Goal: Task Accomplishment & Management: Complete application form

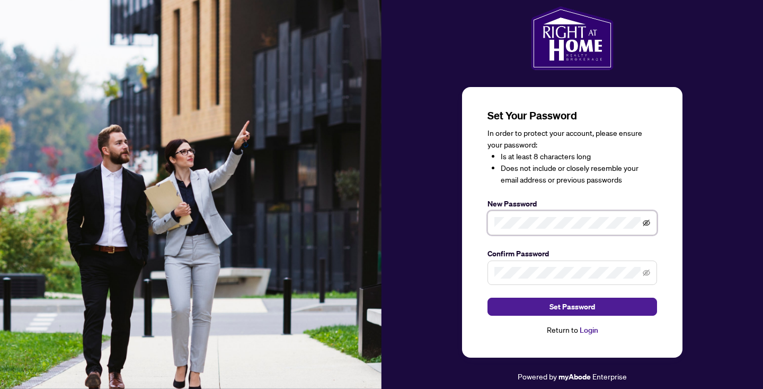
click at [648, 222] on icon "eye-invisible" at bounding box center [646, 222] width 7 height 7
click at [648, 269] on span at bounding box center [646, 273] width 7 height 12
click at [647, 272] on icon "eye-invisible" at bounding box center [646, 272] width 7 height 6
click at [588, 308] on span "Set Password" at bounding box center [573, 306] width 46 height 17
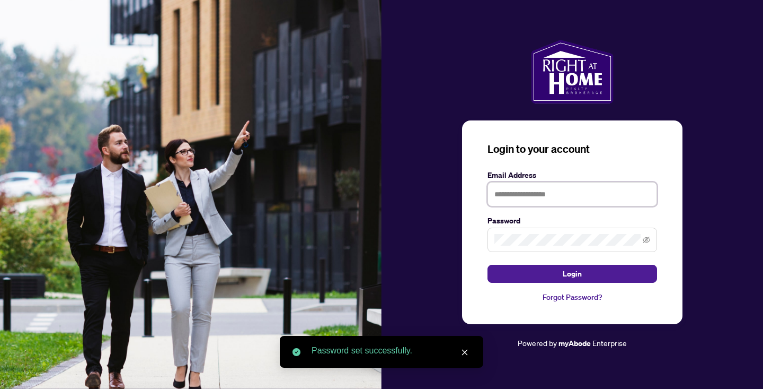
click at [552, 198] on input "text" at bounding box center [573, 194] width 170 height 24
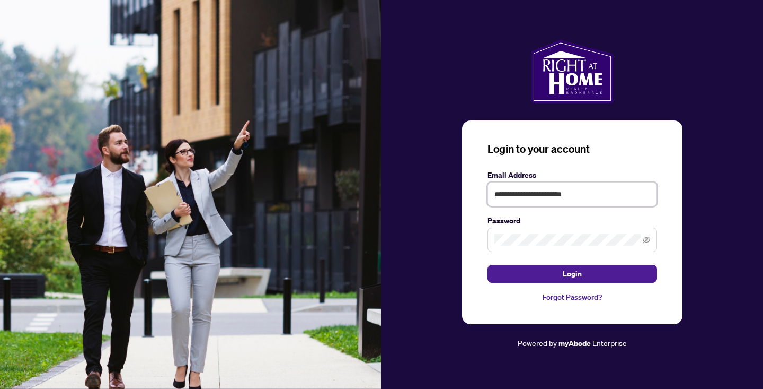
type input "**********"
click at [587, 273] on button "Login" at bounding box center [573, 273] width 170 height 18
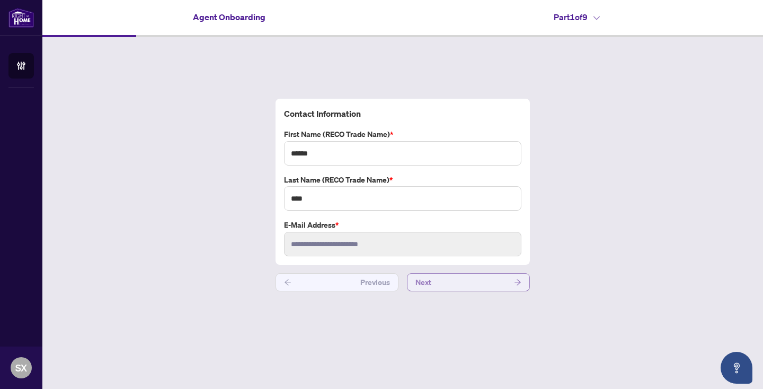
click at [476, 276] on button "Next" at bounding box center [468, 282] width 123 height 18
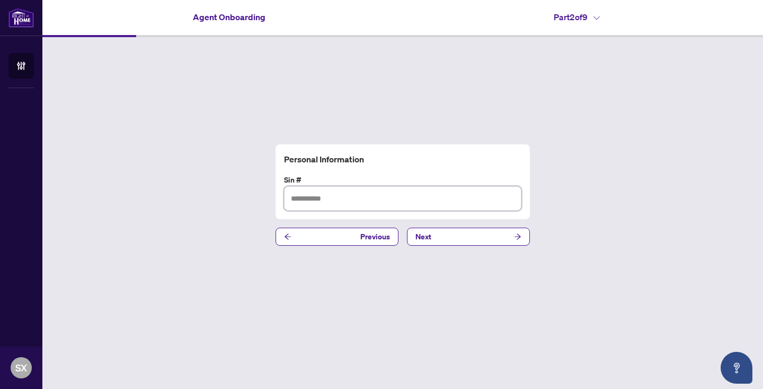
click at [384, 209] on input "text" at bounding box center [402, 198] width 237 height 24
type input "*********"
click at [432, 235] on button "Next" at bounding box center [468, 236] width 123 height 18
click at [310, 202] on input "text" at bounding box center [402, 198] width 237 height 24
paste input "**********"
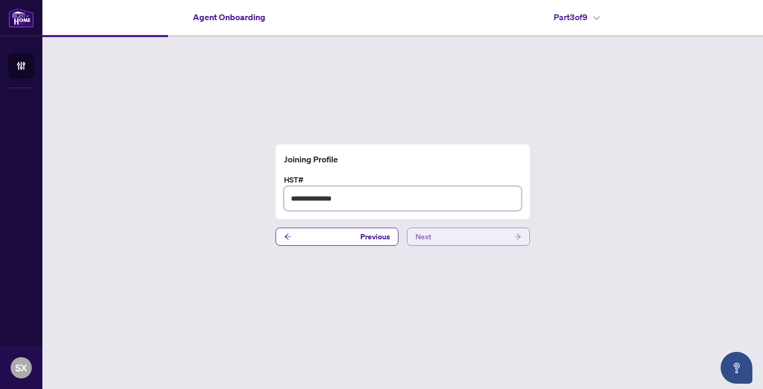
type input "**********"
click at [436, 236] on button "Next" at bounding box center [468, 236] width 123 height 18
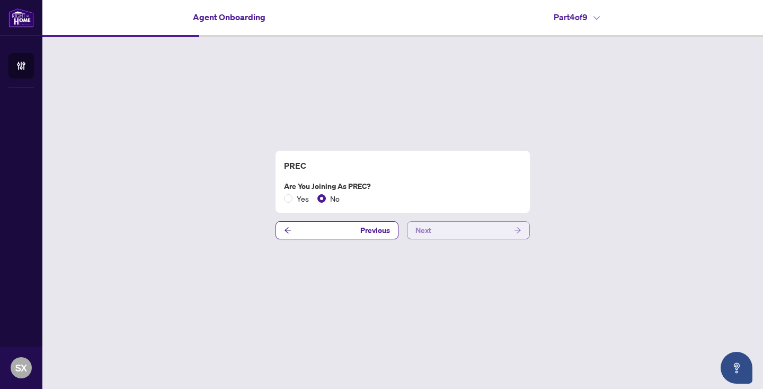
click at [469, 234] on button "Next" at bounding box center [468, 230] width 123 height 18
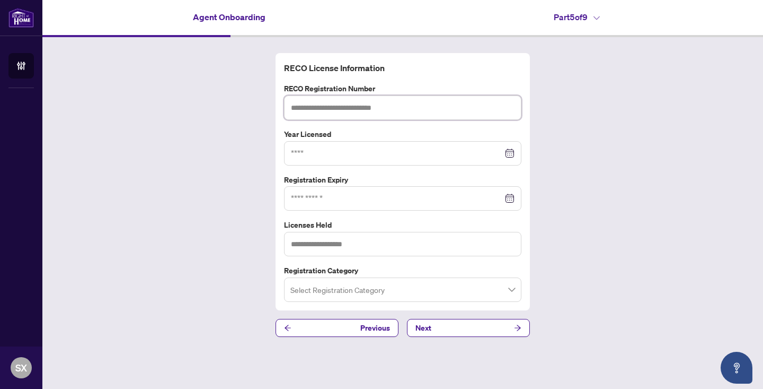
click at [378, 109] on input "text" at bounding box center [402, 107] width 237 height 24
type input "*******"
click at [384, 155] on input at bounding box center [397, 153] width 212 height 12
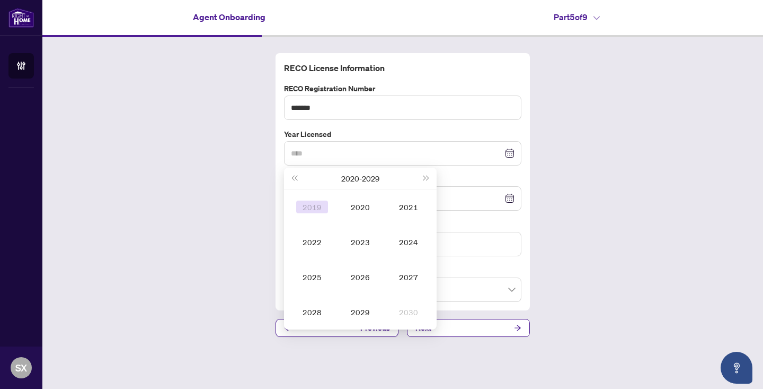
click at [321, 206] on div "2019" at bounding box center [312, 206] width 32 height 13
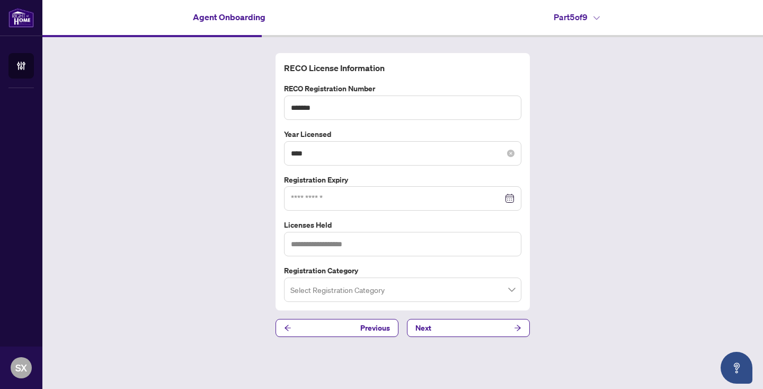
click at [351, 160] on div "****" at bounding box center [402, 153] width 237 height 24
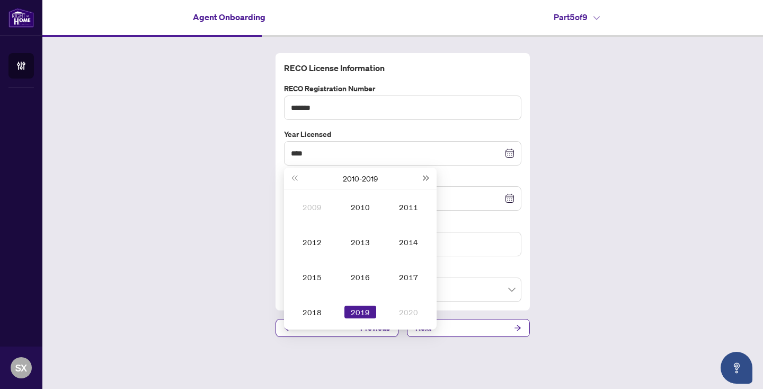
click at [425, 180] on button "Next year (Control + right)" at bounding box center [427, 177] width 12 height 21
click at [368, 203] on div "2020" at bounding box center [361, 206] width 32 height 13
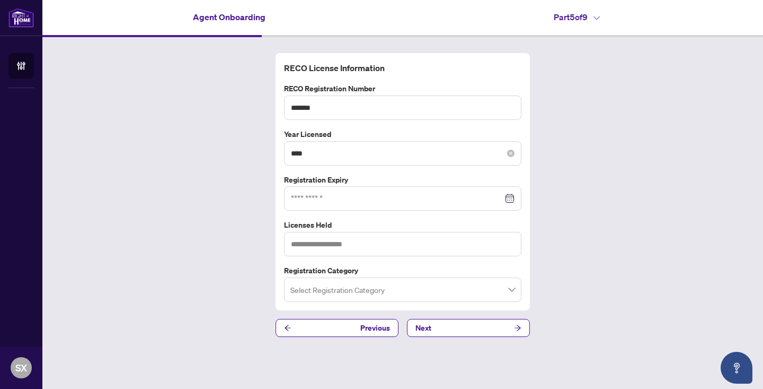
click at [310, 158] on div "****" at bounding box center [402, 153] width 237 height 24
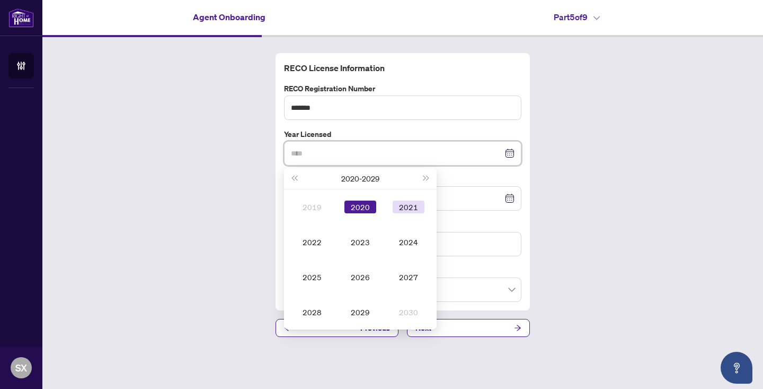
type input "****"
click at [400, 203] on div "2021" at bounding box center [409, 206] width 32 height 13
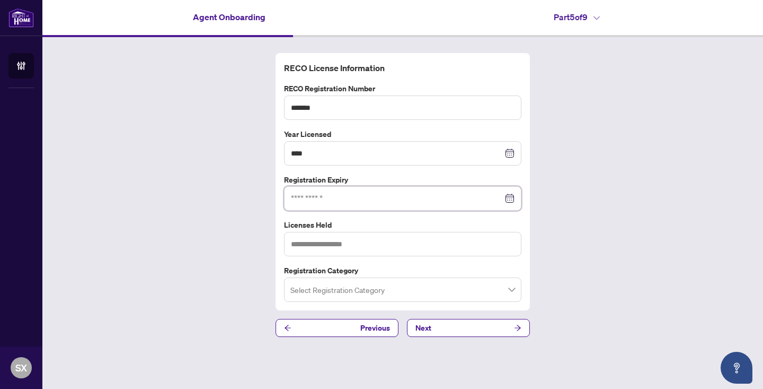
click at [408, 199] on input at bounding box center [397, 198] width 212 height 12
click at [621, 142] on div "RECO License Information RECO Registration Number ******* Year Licensed **** [D…" at bounding box center [402, 194] width 721 height 315
click at [356, 203] on input at bounding box center [397, 198] width 212 height 12
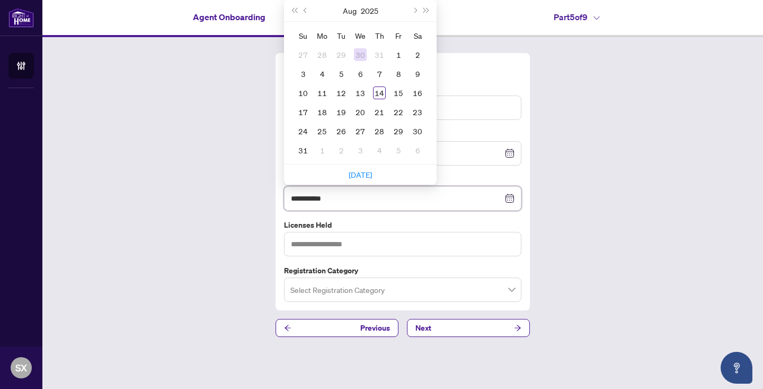
type input "**********"
click at [428, 12] on button "Next year (Control + right)" at bounding box center [427, 10] width 12 height 21
click at [418, 10] on button "Next month (PageDown)" at bounding box center [415, 10] width 12 height 21
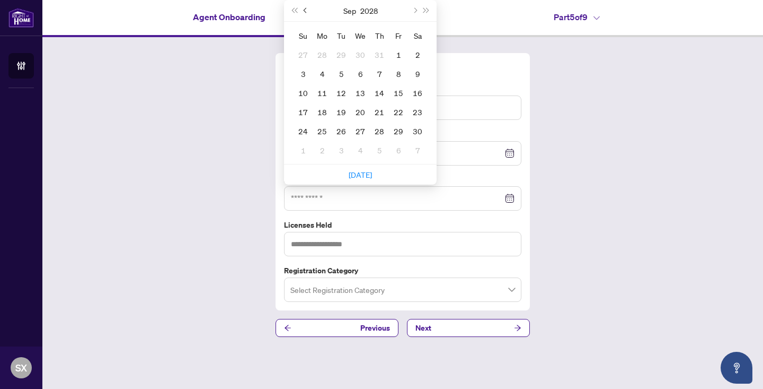
click at [306, 12] on button "Previous month (PageUp)" at bounding box center [306, 10] width 12 height 21
click at [294, 11] on span "Last year (Control + left)" at bounding box center [294, 10] width 5 height 5
click at [305, 11] on span "Previous month (PageUp)" at bounding box center [306, 10] width 5 height 5
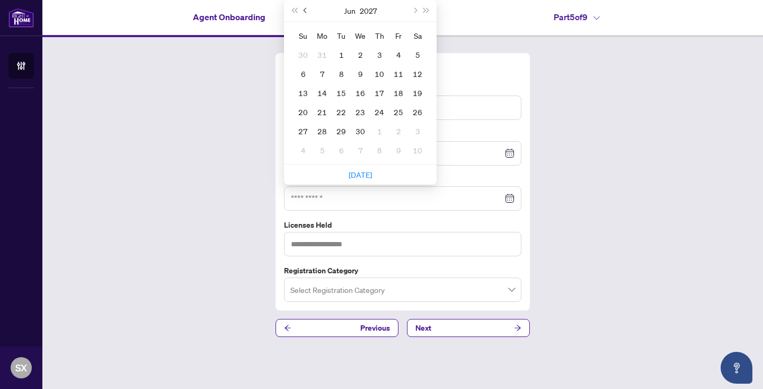
click at [305, 11] on span "Previous month (PageUp)" at bounding box center [306, 10] width 5 height 5
type input "**********"
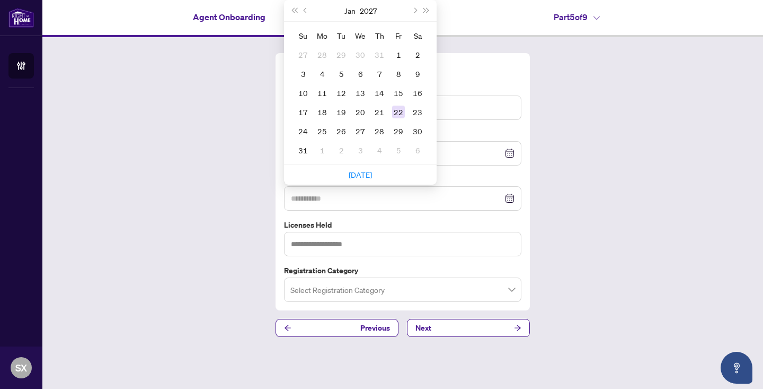
click at [401, 109] on div "22" at bounding box center [398, 111] width 13 height 13
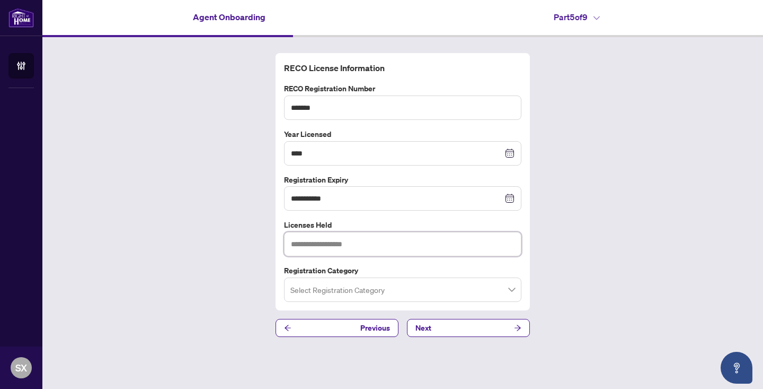
click at [351, 246] on input "text" at bounding box center [402, 244] width 237 height 24
click at [369, 292] on input "search" at bounding box center [397, 290] width 215 height 23
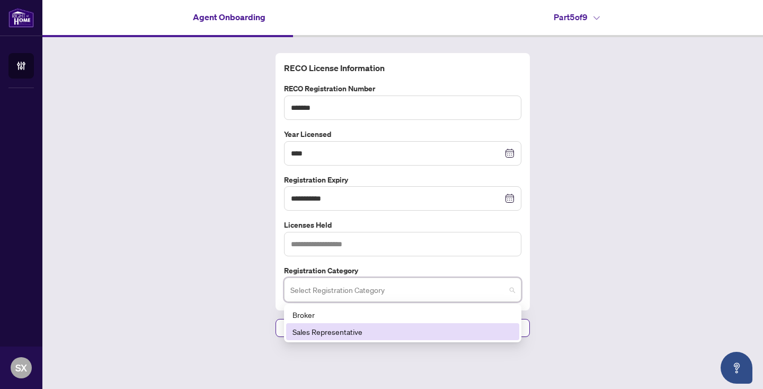
click at [360, 332] on div "Sales Representative" at bounding box center [403, 331] width 220 height 12
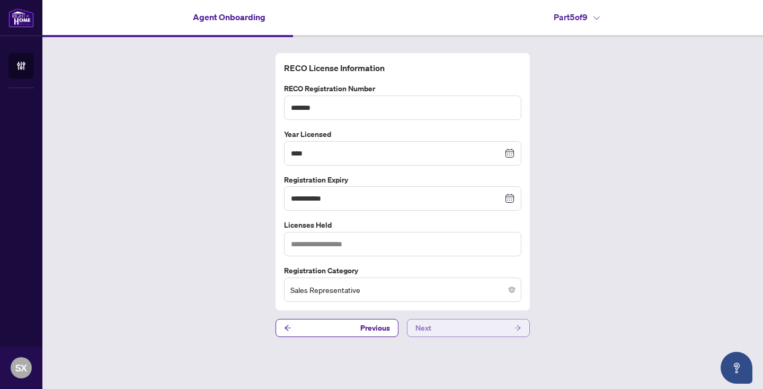
click at [443, 329] on button "Next" at bounding box center [468, 328] width 123 height 18
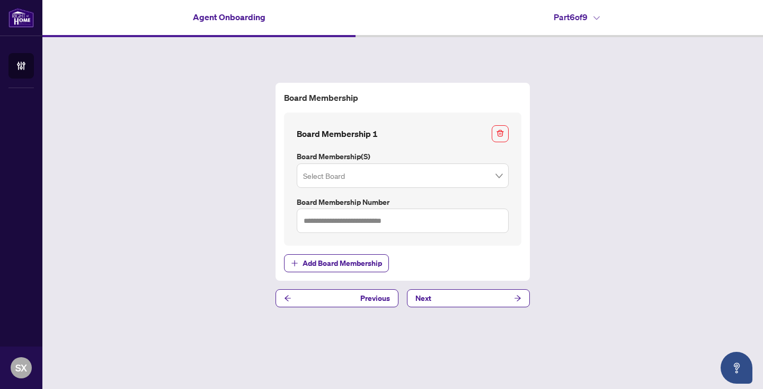
click at [449, 179] on input "search" at bounding box center [398, 176] width 190 height 23
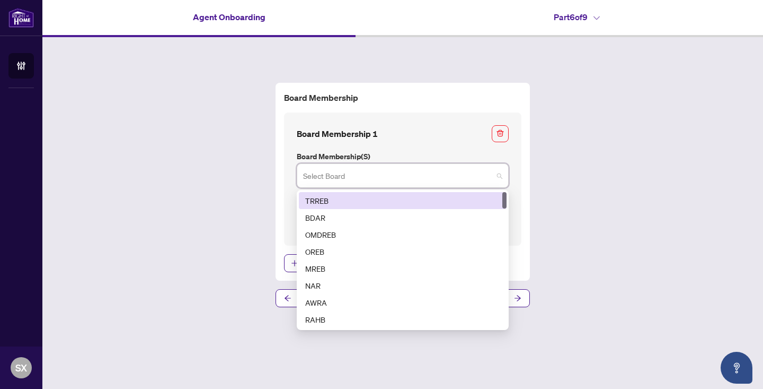
click at [439, 201] on div "TRREB" at bounding box center [402, 201] width 195 height 12
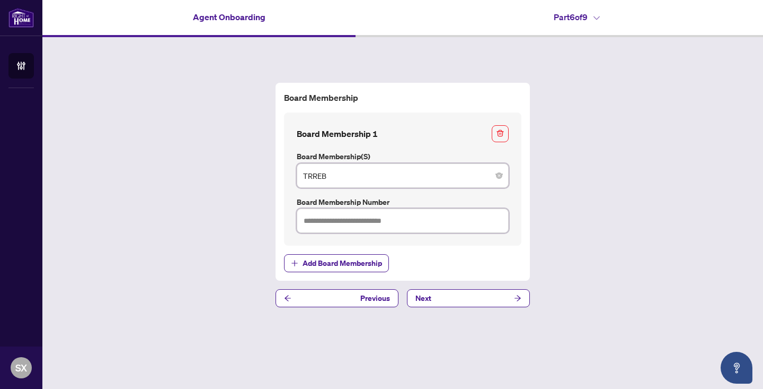
click at [452, 219] on input "text" at bounding box center [403, 220] width 212 height 24
click at [500, 298] on button "Next" at bounding box center [468, 298] width 123 height 18
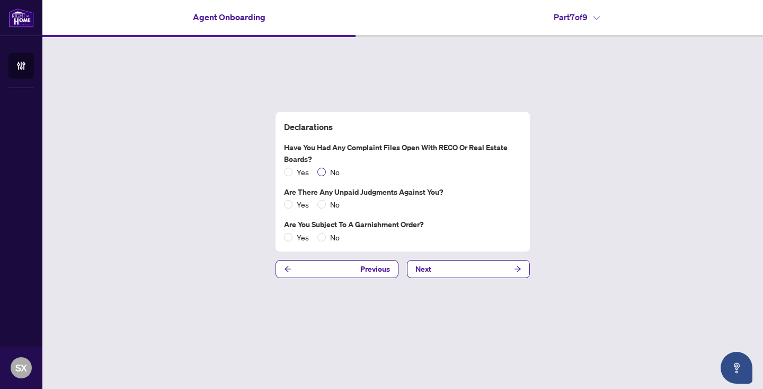
click at [330, 172] on span "No" at bounding box center [335, 172] width 18 height 12
click at [332, 205] on span "No" at bounding box center [335, 204] width 18 height 12
click at [333, 239] on span "No" at bounding box center [335, 237] width 18 height 12
click at [430, 269] on span "Next" at bounding box center [424, 268] width 16 height 17
click at [447, 271] on button "Next" at bounding box center [468, 269] width 123 height 18
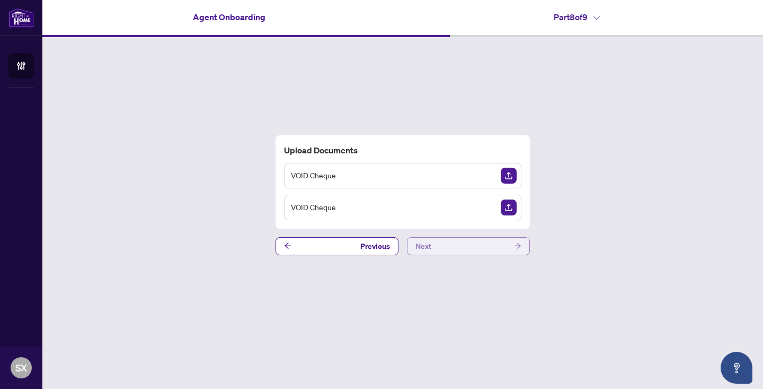
click at [482, 252] on button "Next" at bounding box center [468, 246] width 123 height 18
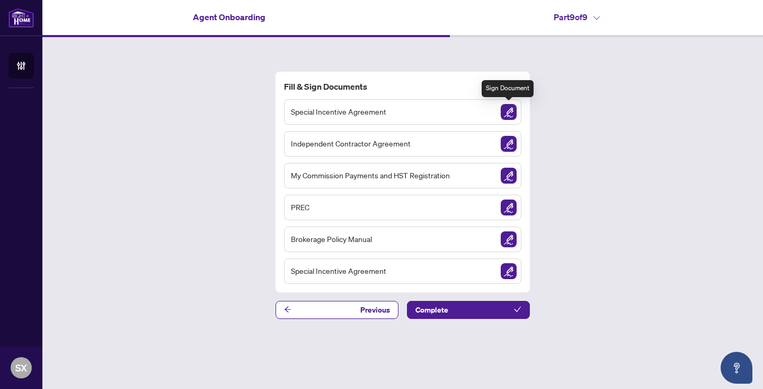
click at [509, 114] on img "Sign Document" at bounding box center [509, 112] width 16 height 16
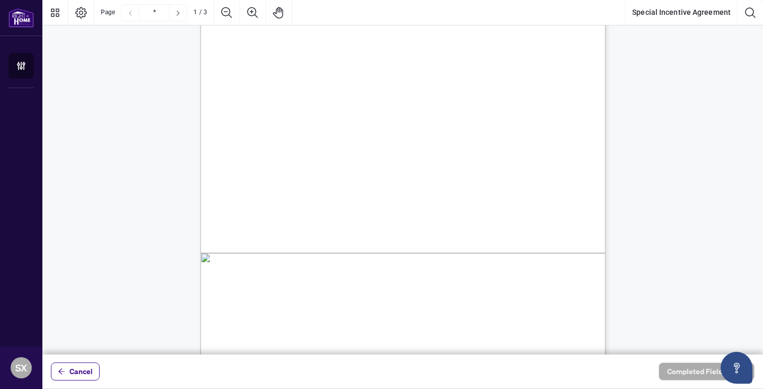
scroll to position [198, 0]
type input "*"
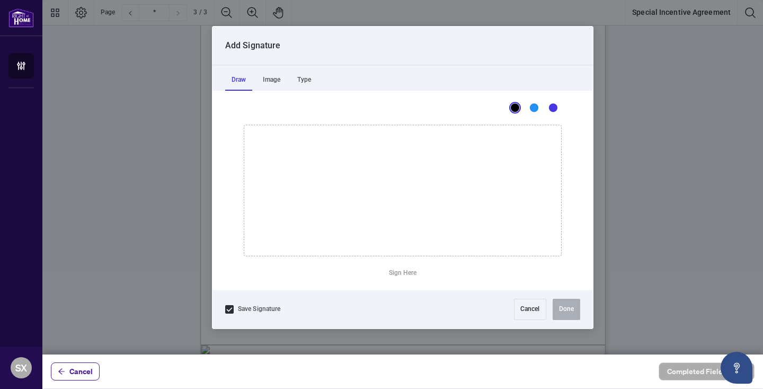
click at [433, 112] on div at bounding box center [402, 177] width 721 height 354
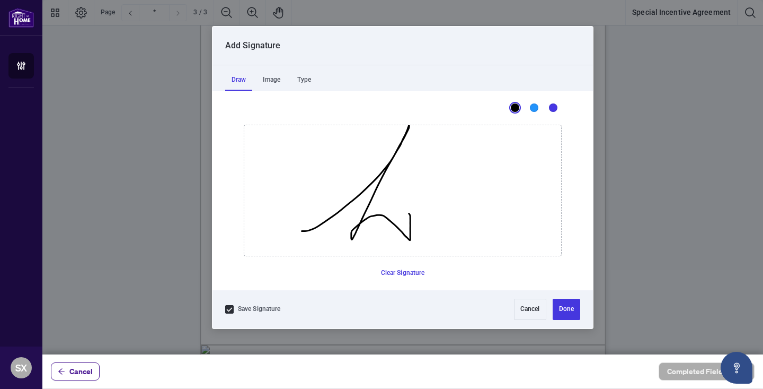
drag, startPoint x: 302, startPoint y: 231, endPoint x: 378, endPoint y: 238, distance: 77.2
click at [378, 238] on icon "Drawing canvas" at bounding box center [402, 190] width 317 height 130
click at [561, 308] on button "Done" at bounding box center [567, 308] width 28 height 21
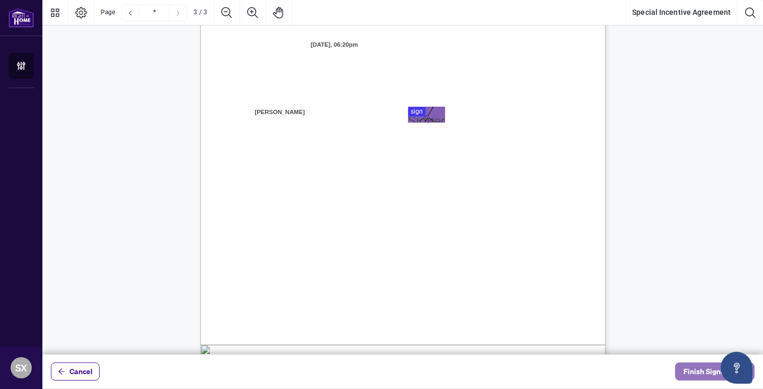
click at [685, 369] on span "Finish Signing" at bounding box center [708, 371] width 48 height 17
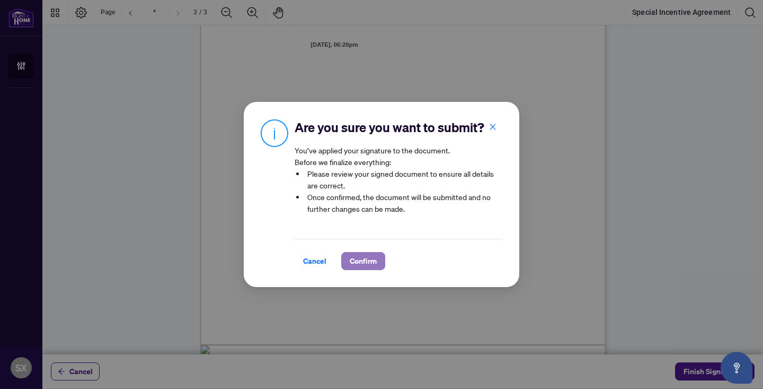
click at [373, 263] on span "Confirm" at bounding box center [363, 260] width 27 height 17
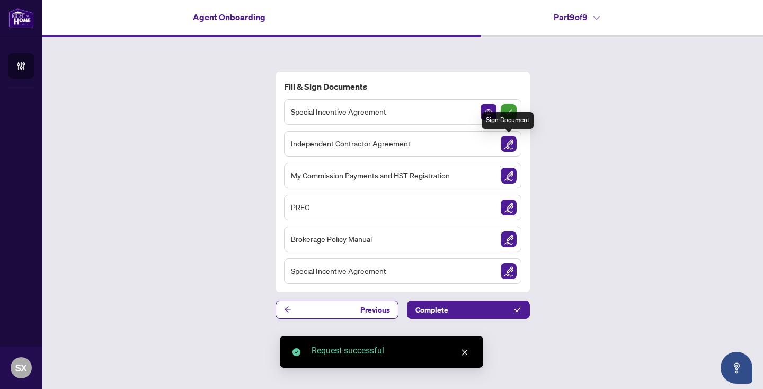
click at [509, 142] on img "Sign Document" at bounding box center [509, 144] width 16 height 16
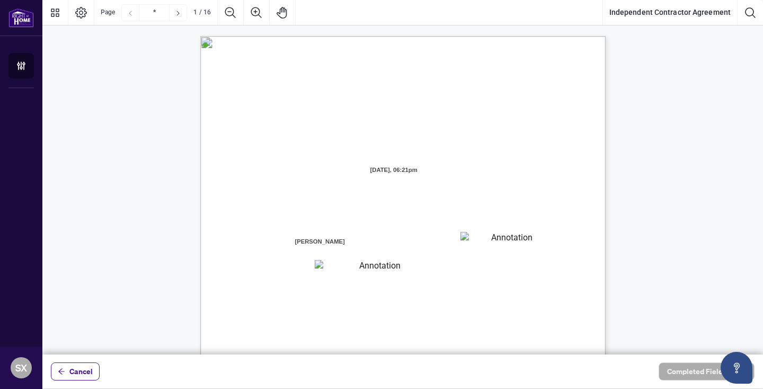
click at [488, 237] on textarea "01K2N7ZVXADQDZS13CP82GTG0Z" at bounding box center [508, 240] width 95 height 16
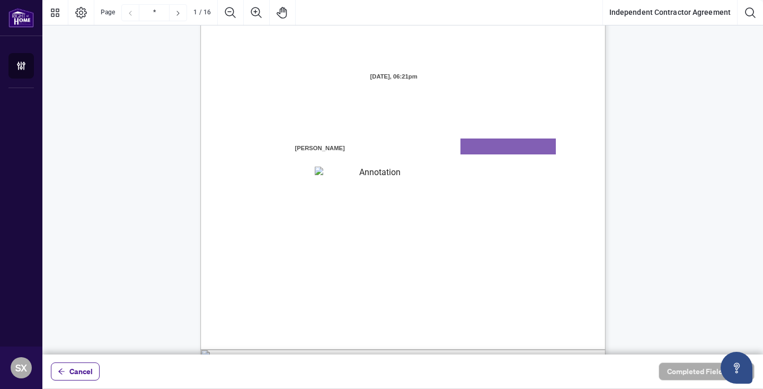
scroll to position [93, 0]
click at [394, 174] on textarea "01K2N800VRNZWEDT7GS4268ZBH" at bounding box center [375, 174] width 121 height 14
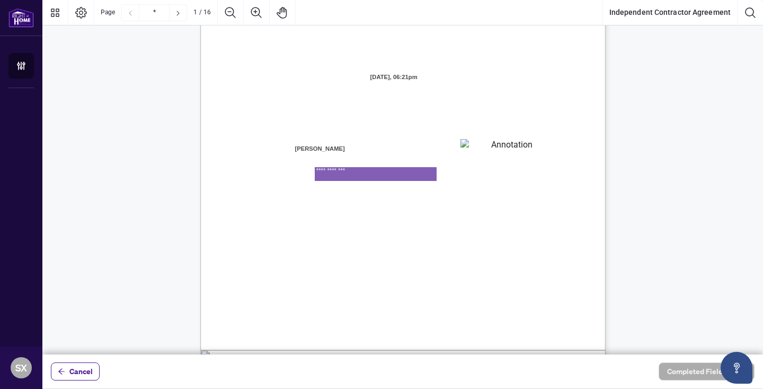
type textarea "**********"
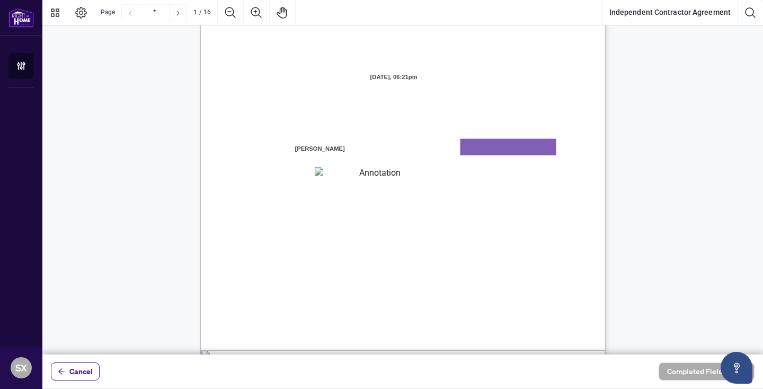
click at [537, 149] on textarea "01K2N7ZVXADQDZS13CP82GTG0Z" at bounding box center [508, 147] width 95 height 16
type textarea "*******"
click at [431, 245] on span "the Contractor is duly licensed under the Real Estate and Business Brokers Act,…" at bounding box center [406, 246] width 245 height 10
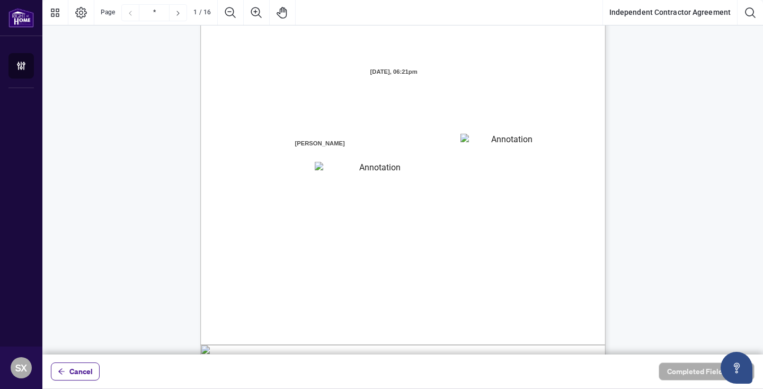
scroll to position [99, 0]
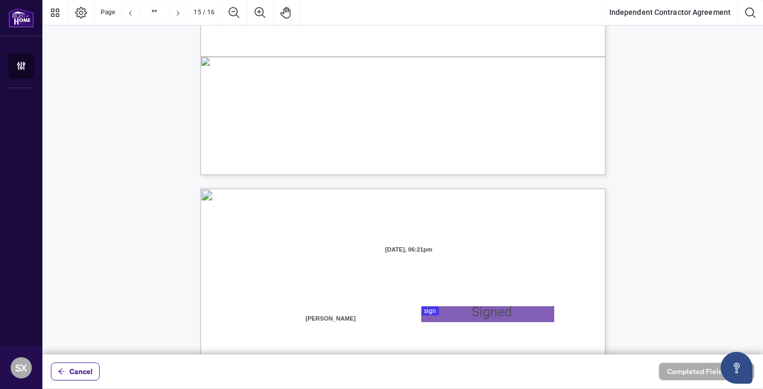
type input "**"
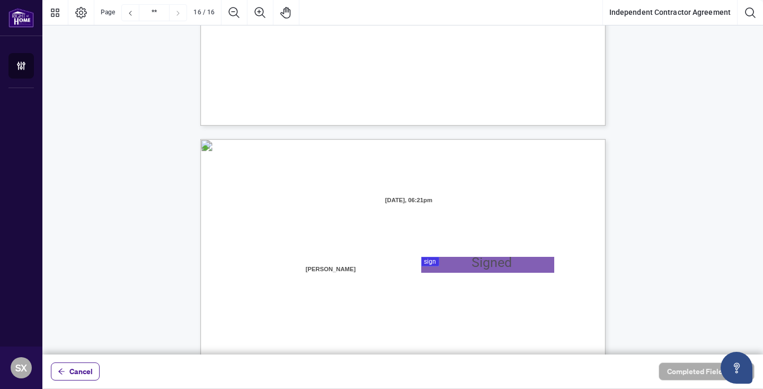
scroll to position [7969, 0]
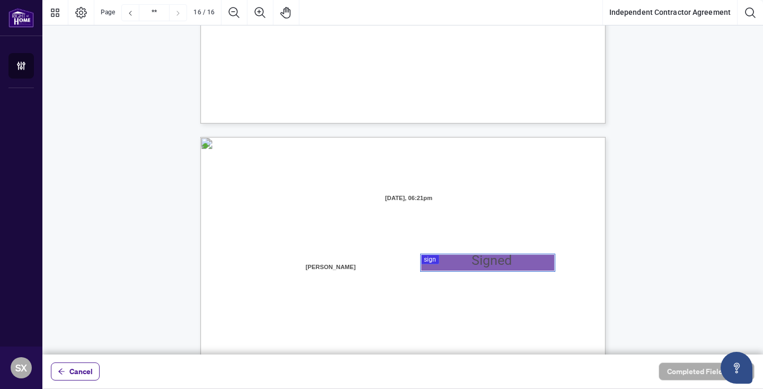
click at [447, 266] on div at bounding box center [402, 177] width 721 height 354
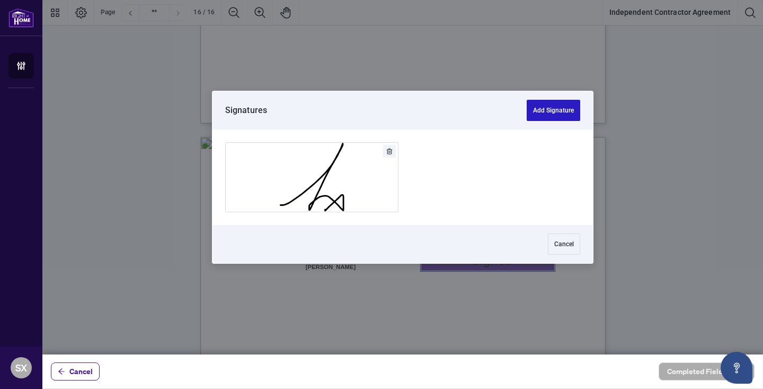
click at [554, 109] on button "Add Signature" at bounding box center [554, 110] width 54 height 21
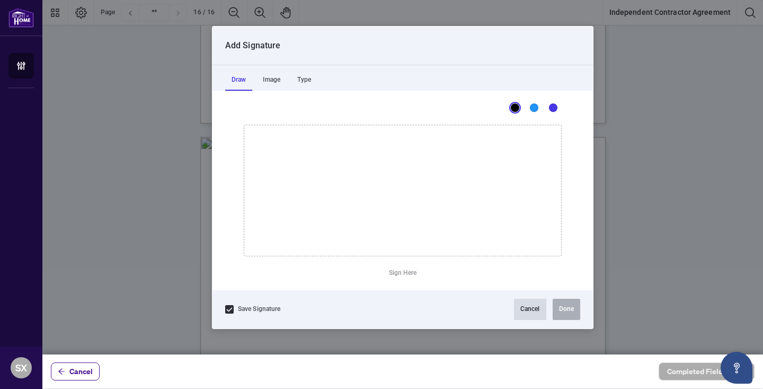
click at [524, 311] on button "Cancel" at bounding box center [530, 308] width 32 height 21
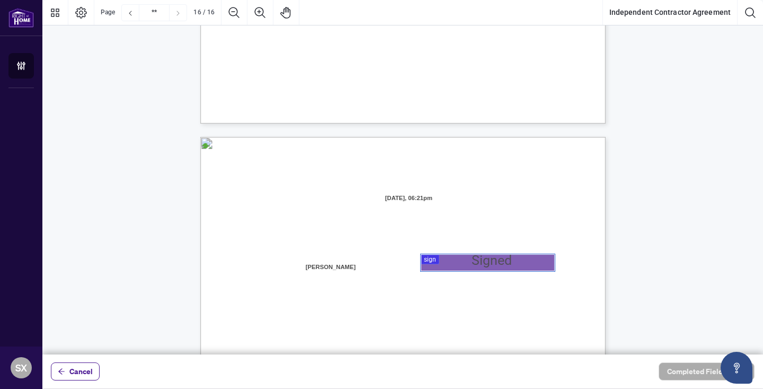
click at [434, 261] on div at bounding box center [402, 177] width 721 height 354
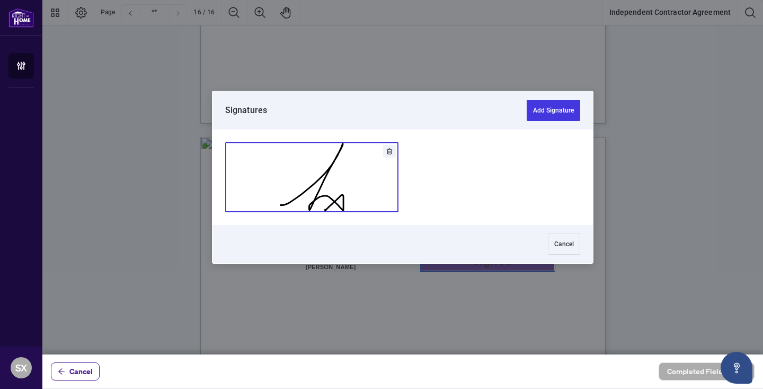
click at [369, 192] on button "Add Signature" at bounding box center [312, 177] width 172 height 69
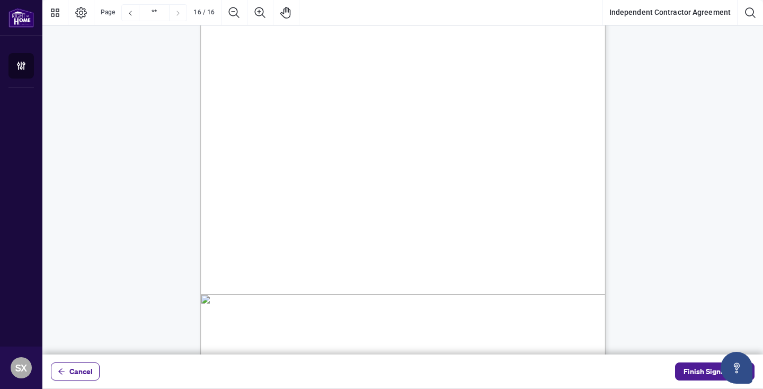
scroll to position [8287, 0]
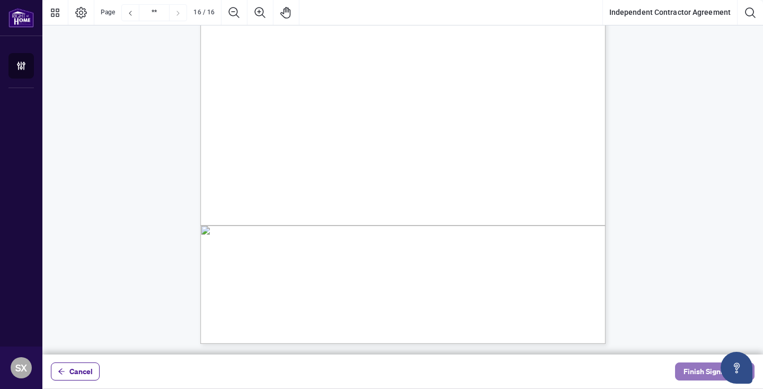
click at [681, 377] on button "Finish Signing" at bounding box center [715, 371] width 80 height 18
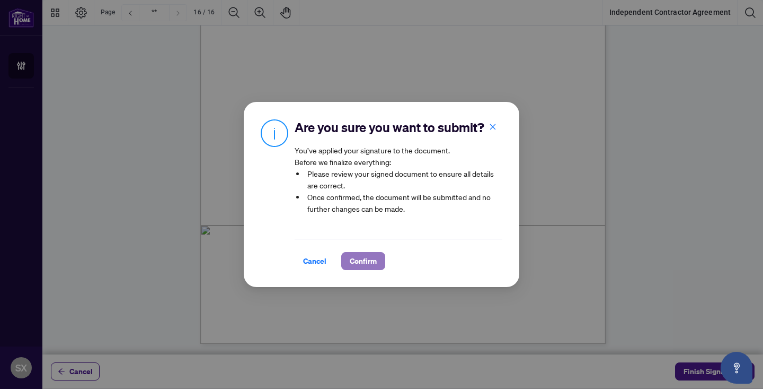
click at [369, 262] on span "Confirm" at bounding box center [363, 260] width 27 height 17
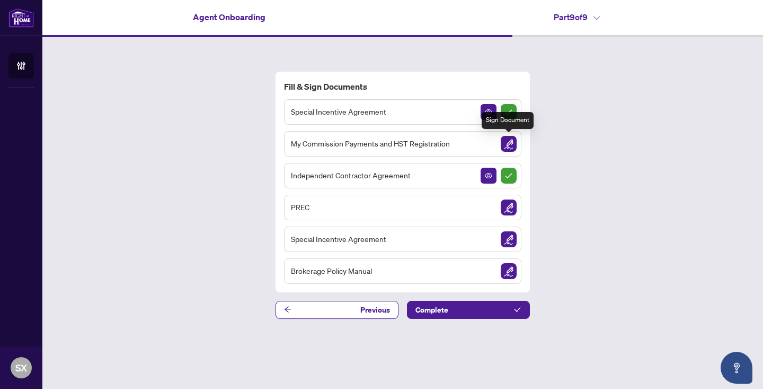
click at [508, 143] on img "Sign Document" at bounding box center [509, 144] width 16 height 16
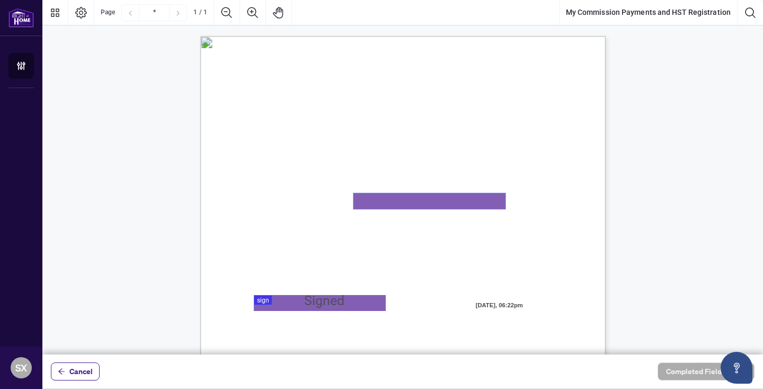
click at [436, 202] on textarea "01K2N82W0617PR3KA8X9DYAB9F" at bounding box center [430, 201] width 152 height 16
